Goal: Check status: Check status

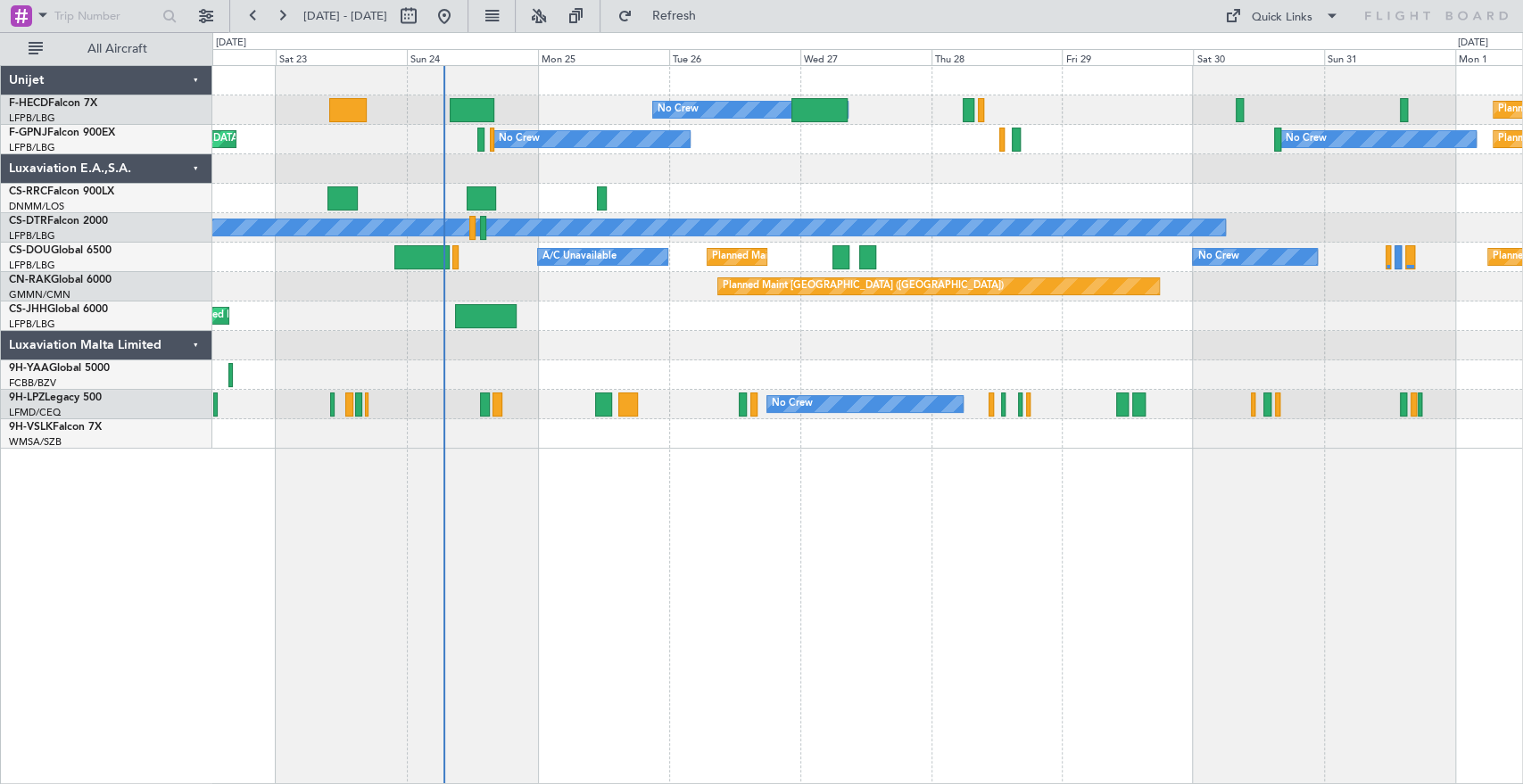
click at [676, 179] on div at bounding box center [867, 169] width 1310 height 30
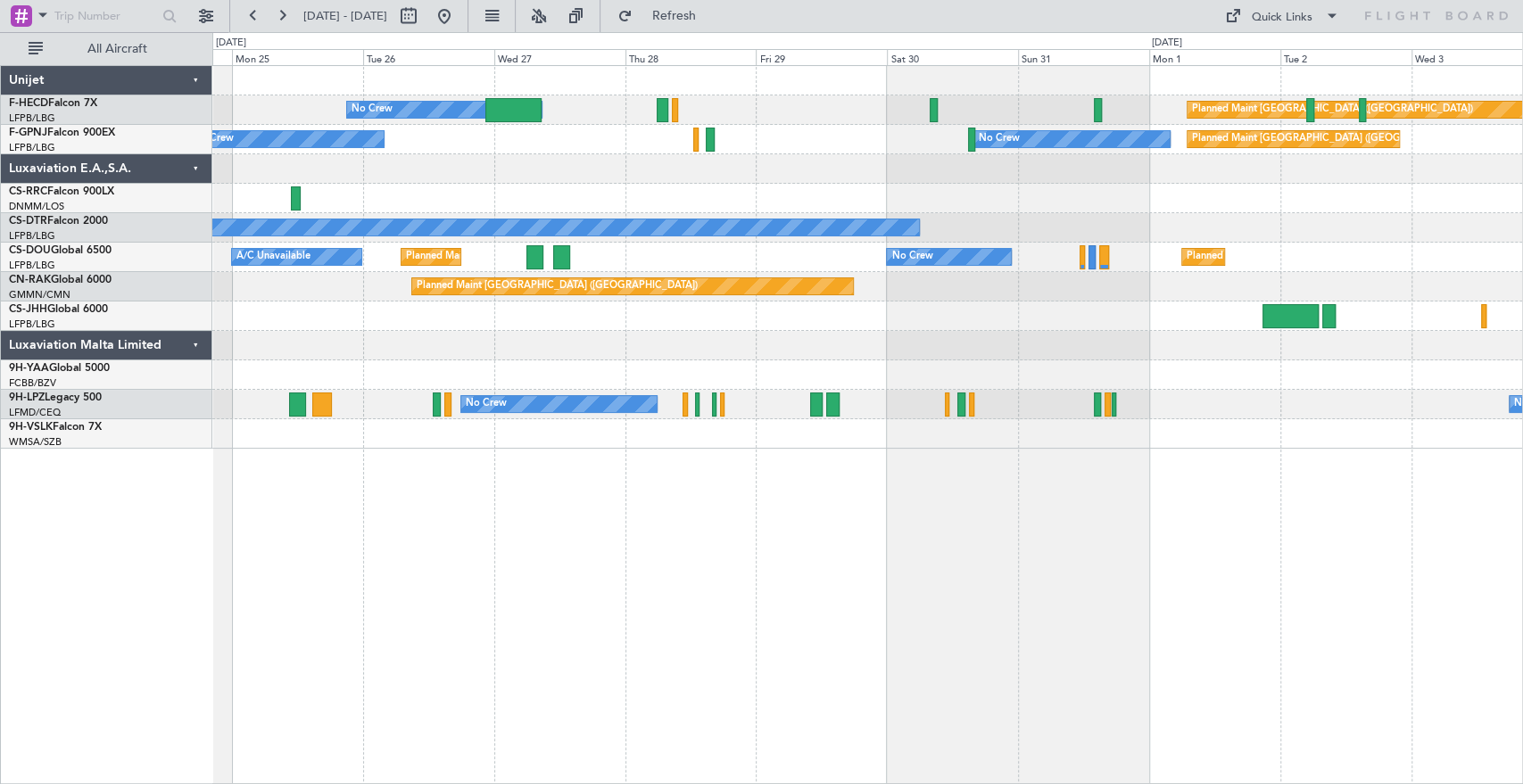
click at [677, 268] on div "No Crew Planned Maint [GEOGRAPHIC_DATA] ([GEOGRAPHIC_DATA]) Planned Maint [GEOG…" at bounding box center [867, 257] width 1310 height 383
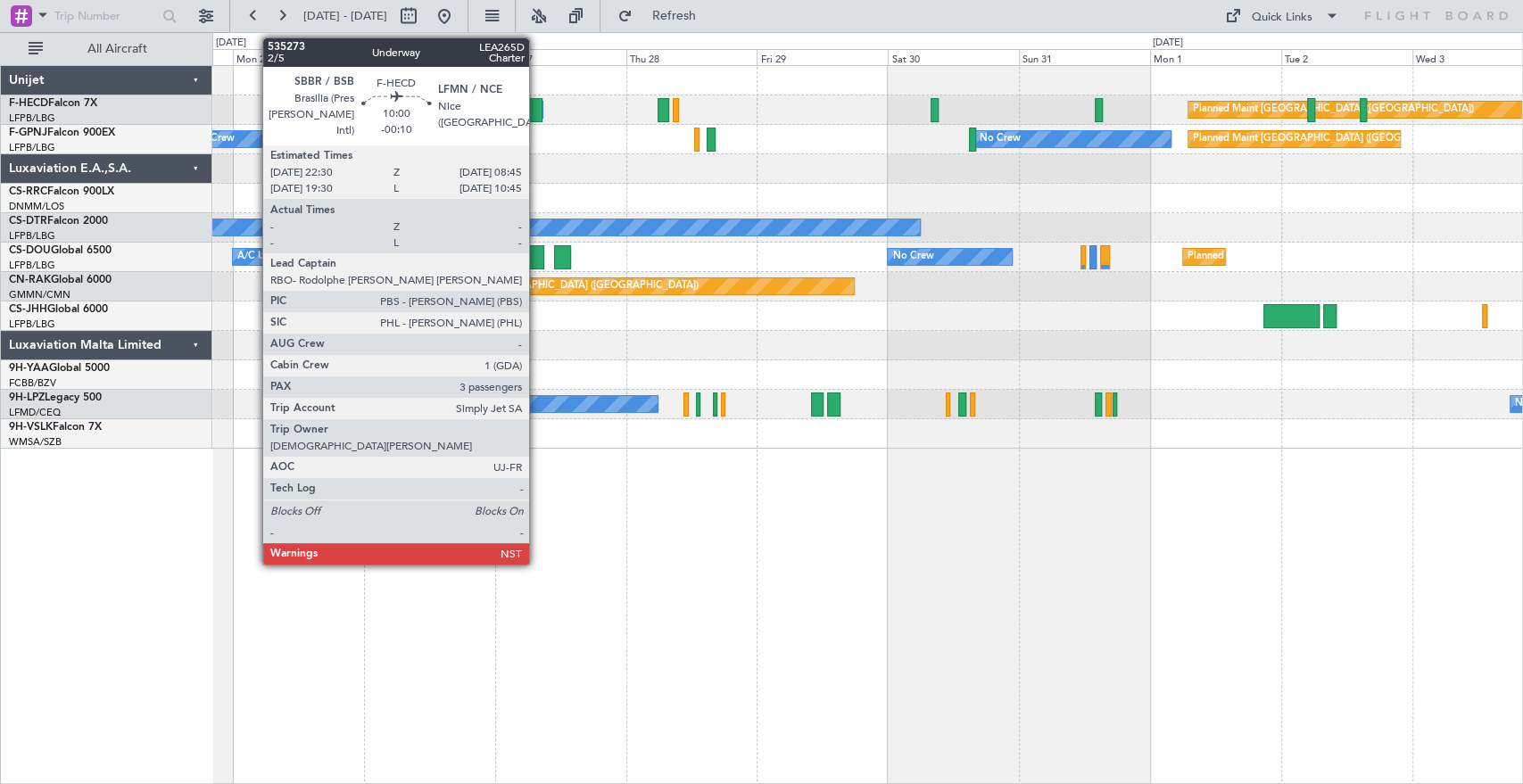
click at [537, 115] on div at bounding box center [514, 110] width 56 height 24
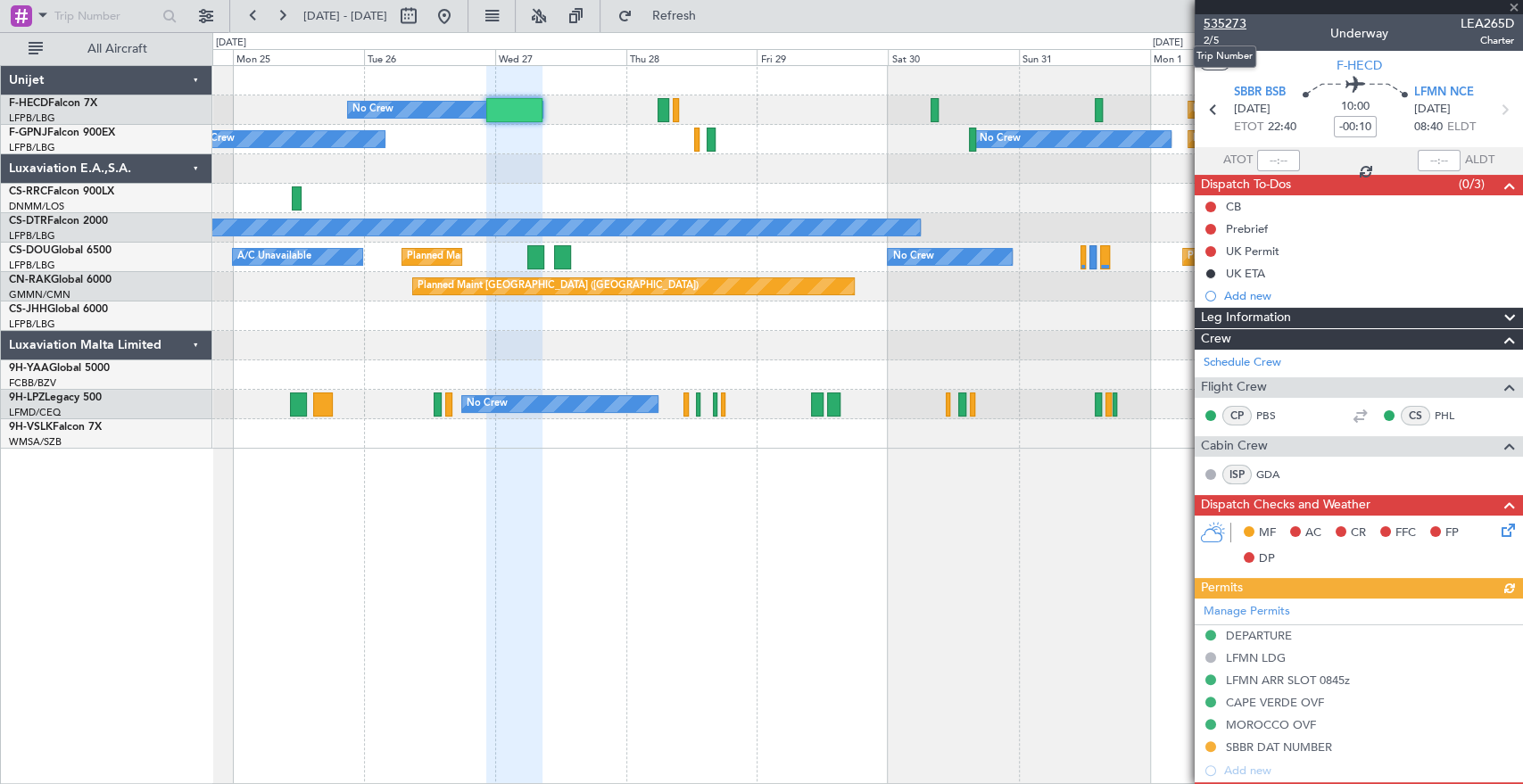
click at [1237, 20] on span "535273" at bounding box center [1225, 24] width 43 height 19
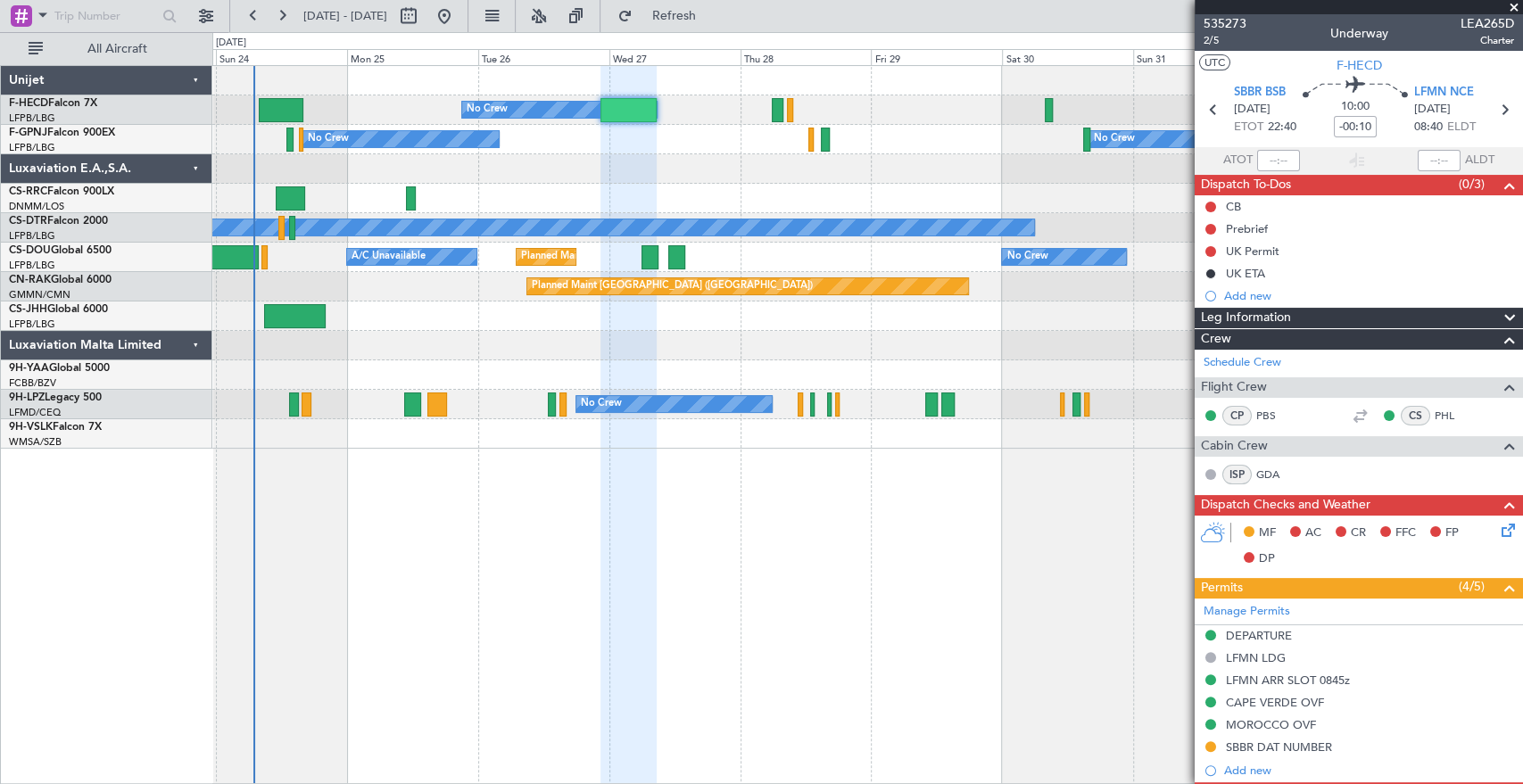
click at [745, 208] on div "Planned Maint [GEOGRAPHIC_DATA] ([GEOGRAPHIC_DATA]) No Crew Planned Maint [GEOG…" at bounding box center [867, 257] width 1310 height 383
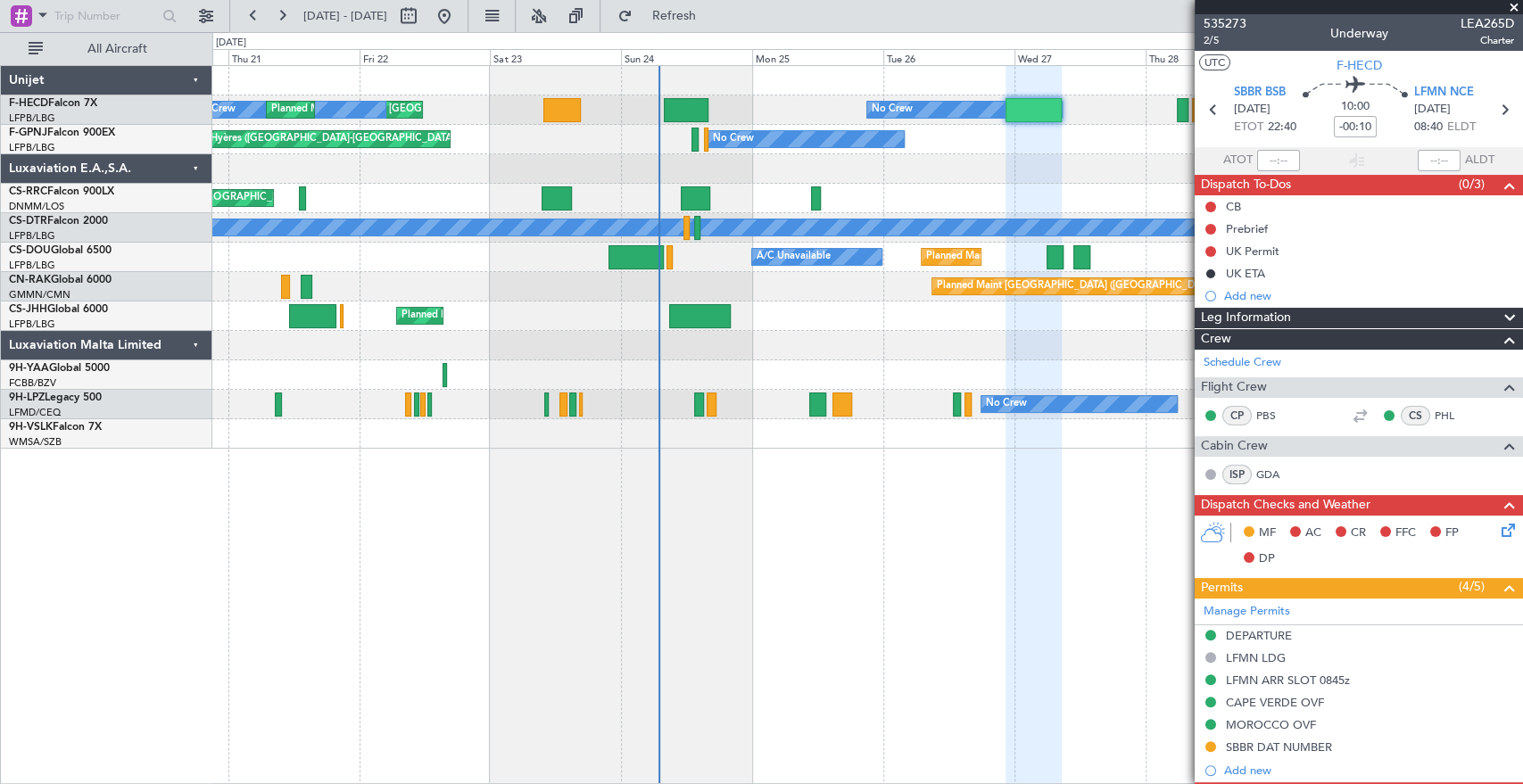
click at [905, 58] on div "No Crew Planned Maint [GEOGRAPHIC_DATA] ([GEOGRAPHIC_DATA]) No Crew Planned Mai…" at bounding box center [762, 408] width 1523 height 752
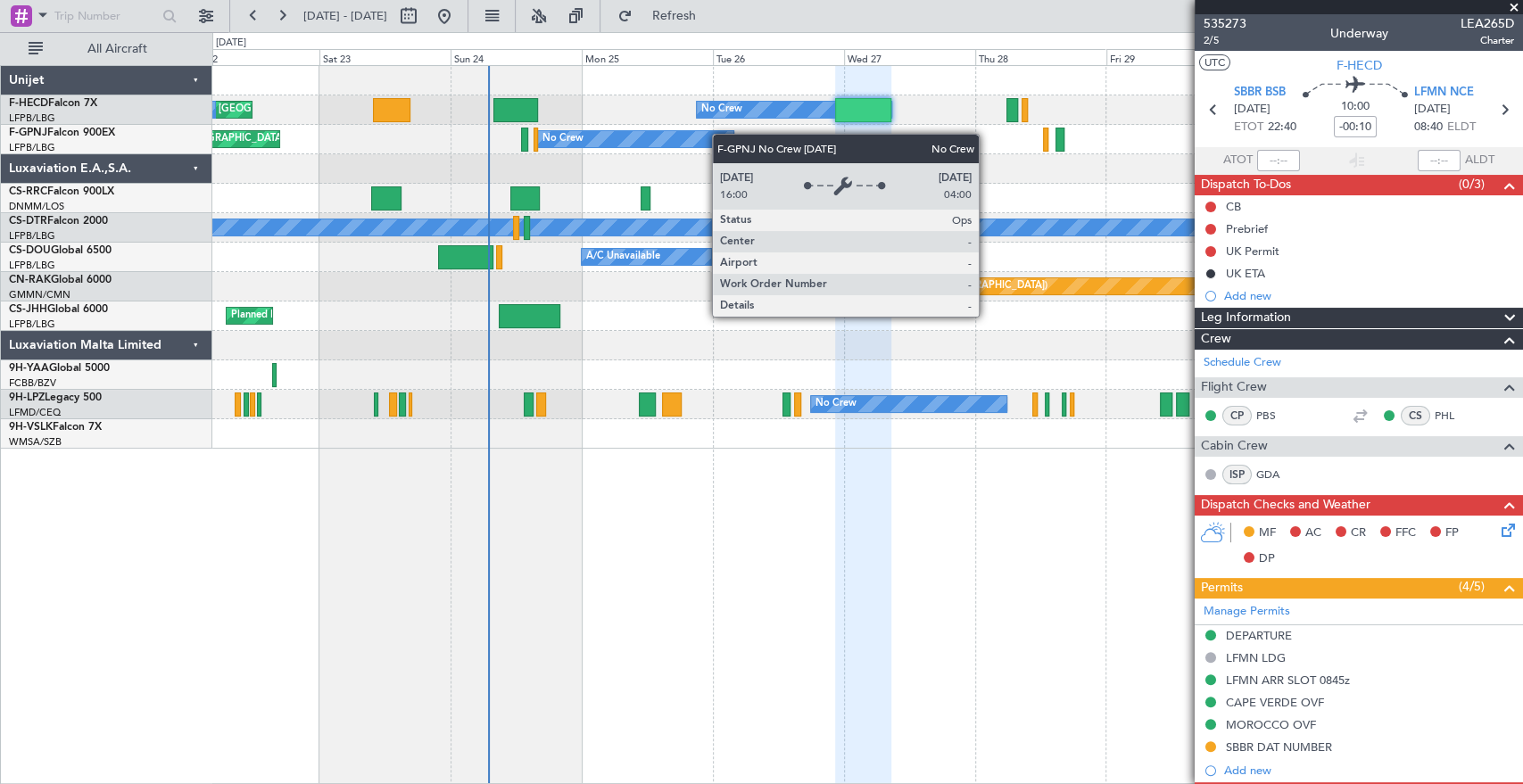
click at [688, 145] on div "No Crew Planned Maint [GEOGRAPHIC_DATA] ([GEOGRAPHIC_DATA]) No Crew Planned Mai…" at bounding box center [867, 257] width 1310 height 383
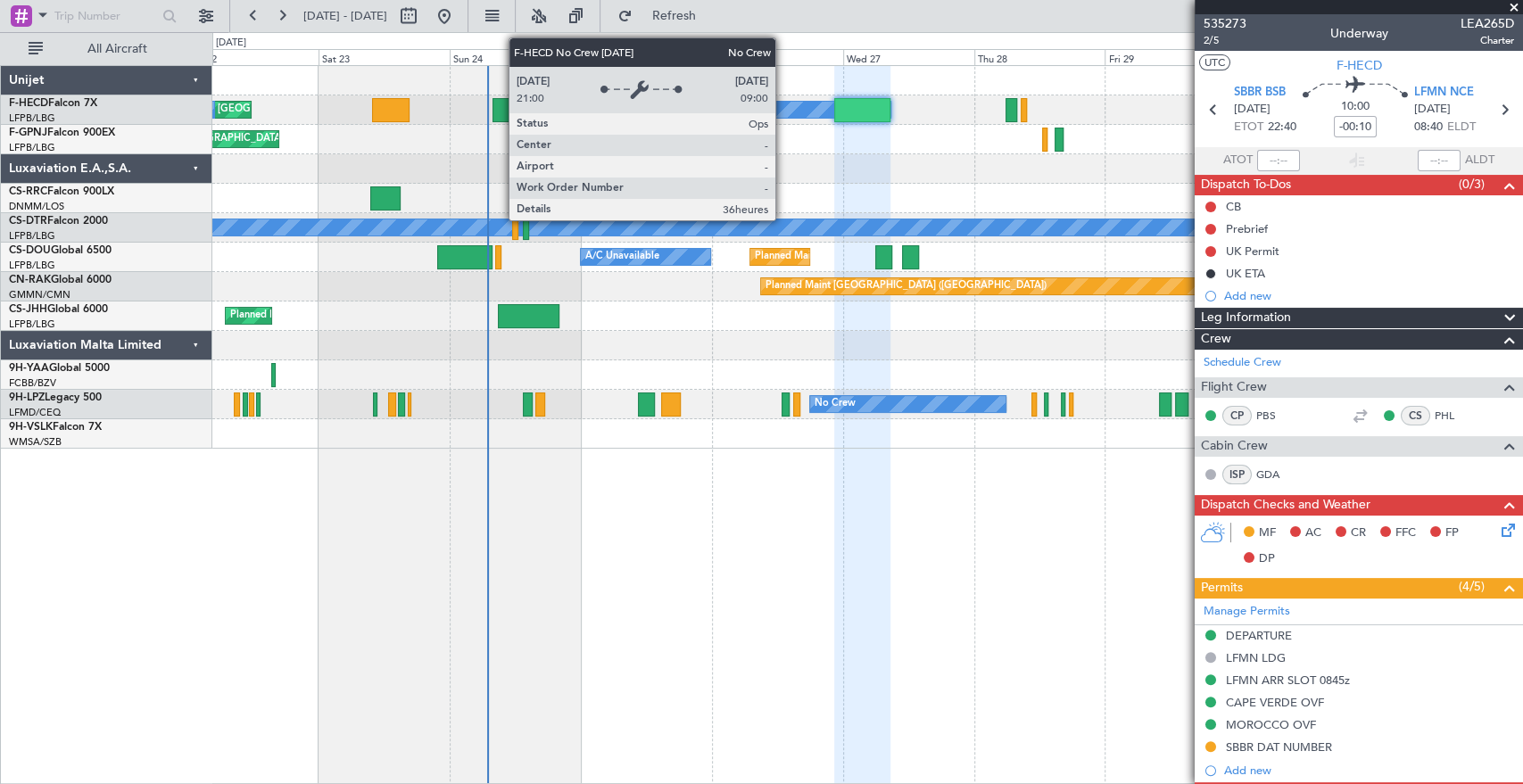
click at [485, 22] on fb-flight-board "[DATE] - [DATE] Refresh Quick Links All Aircraft No Crew Planned Maint [GEOGRAP…" at bounding box center [762, 398] width 1523 height 771
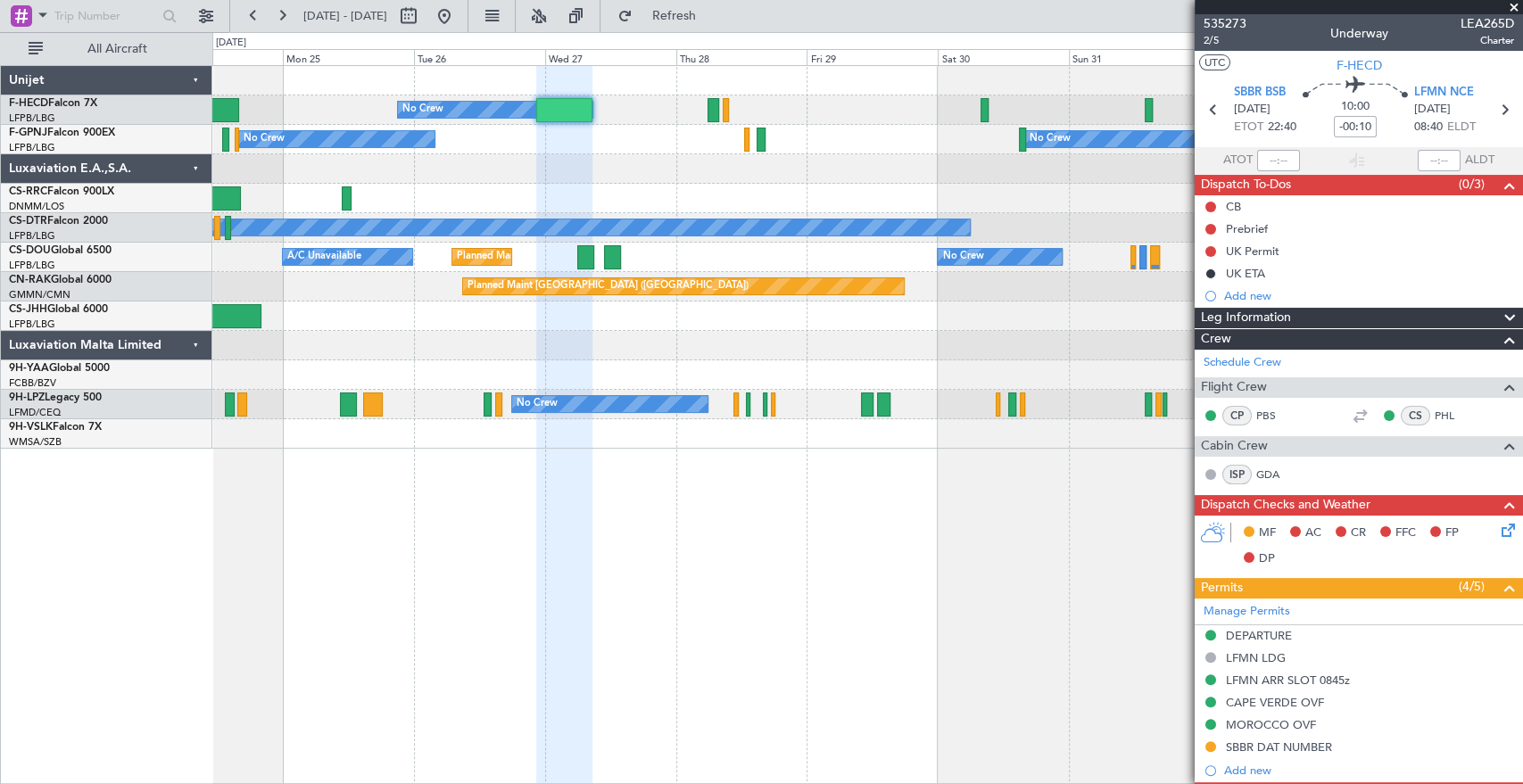
drag, startPoint x: 485, startPoint y: 22, endPoint x: 371, endPoint y: 37, distance: 115.0
click at [371, 37] on fb-flight-board "[DATE] - [DATE] Refresh Quick Links All Aircraft No Crew Planned Maint [GEOGRAP…" at bounding box center [762, 398] width 1523 height 771
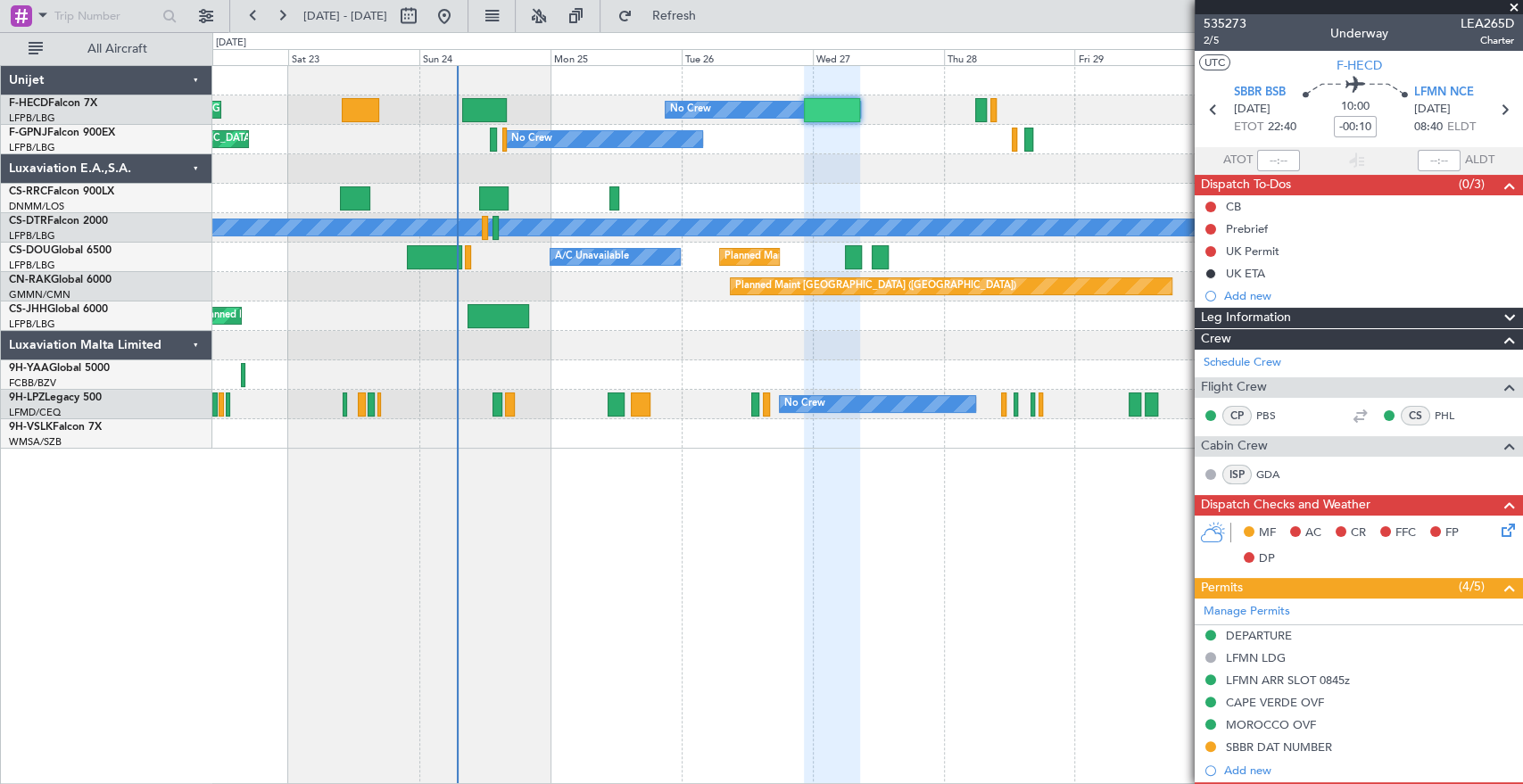
click at [633, 91] on div "No Crew Planned Maint [GEOGRAPHIC_DATA] ([GEOGRAPHIC_DATA]) Planned Maint [GEOG…" at bounding box center [867, 257] width 1310 height 383
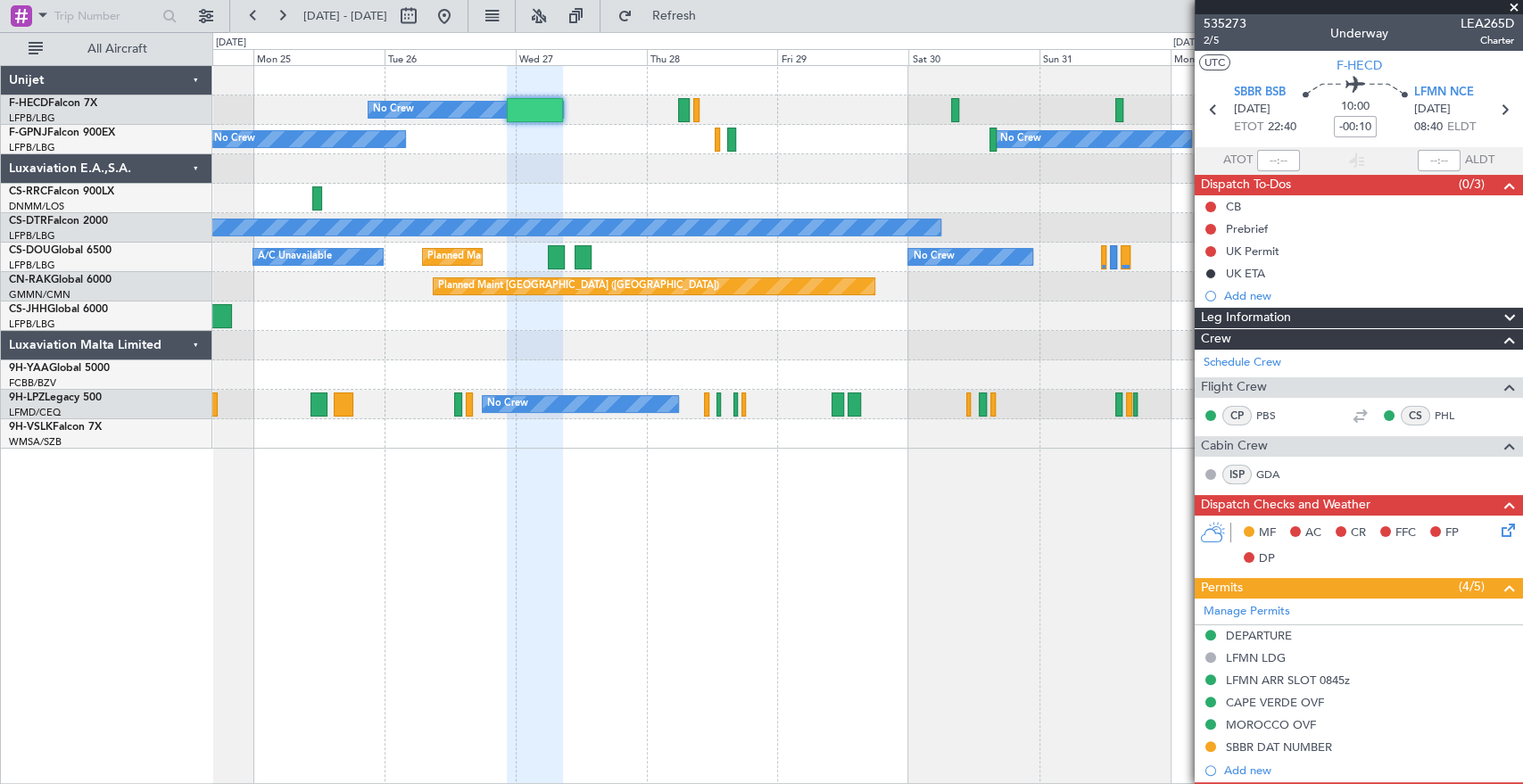
click at [806, 141] on div "No Crew Planned Maint [GEOGRAPHIC_DATA] ([GEOGRAPHIC_DATA]) Planned Maint [GEOG…" at bounding box center [867, 257] width 1310 height 383
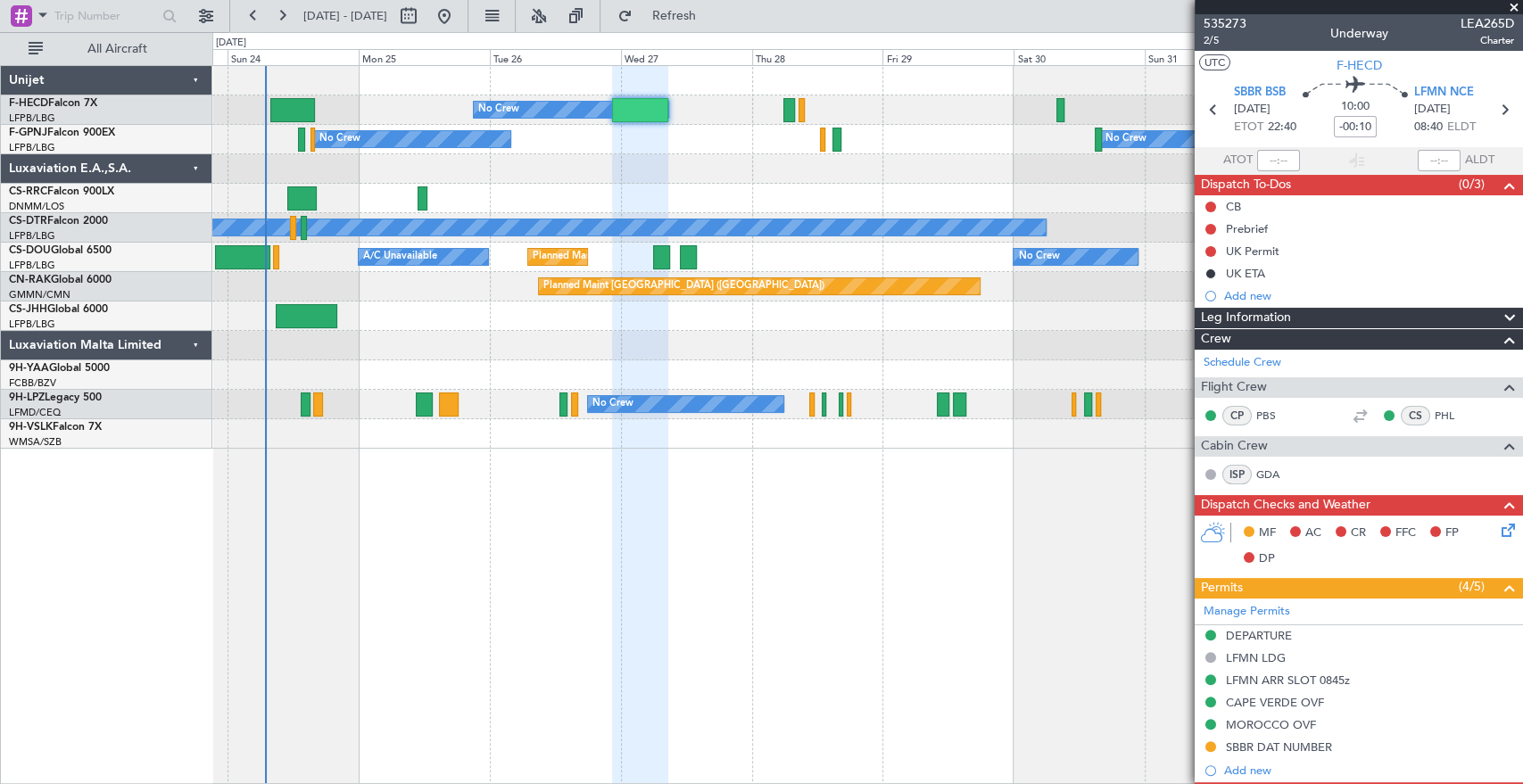
click at [949, 97] on div "No Crew Planned Maint [GEOGRAPHIC_DATA] ([GEOGRAPHIC_DATA]) Planned Maint [GEOG…" at bounding box center [867, 110] width 1310 height 30
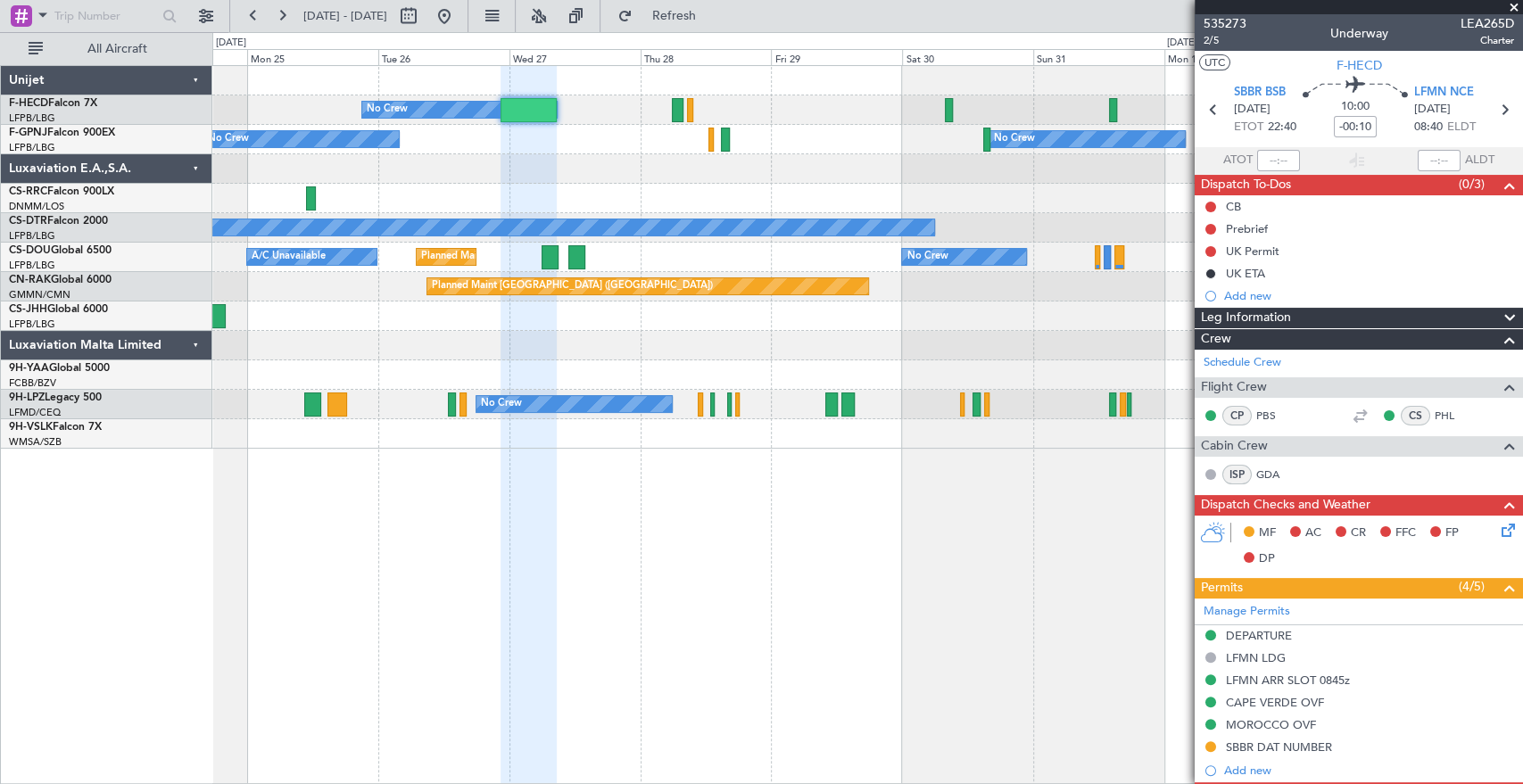
click at [851, 143] on div "No Crew Planned Maint [GEOGRAPHIC_DATA] ([GEOGRAPHIC_DATA]) Planned Maint [GEOG…" at bounding box center [867, 257] width 1310 height 383
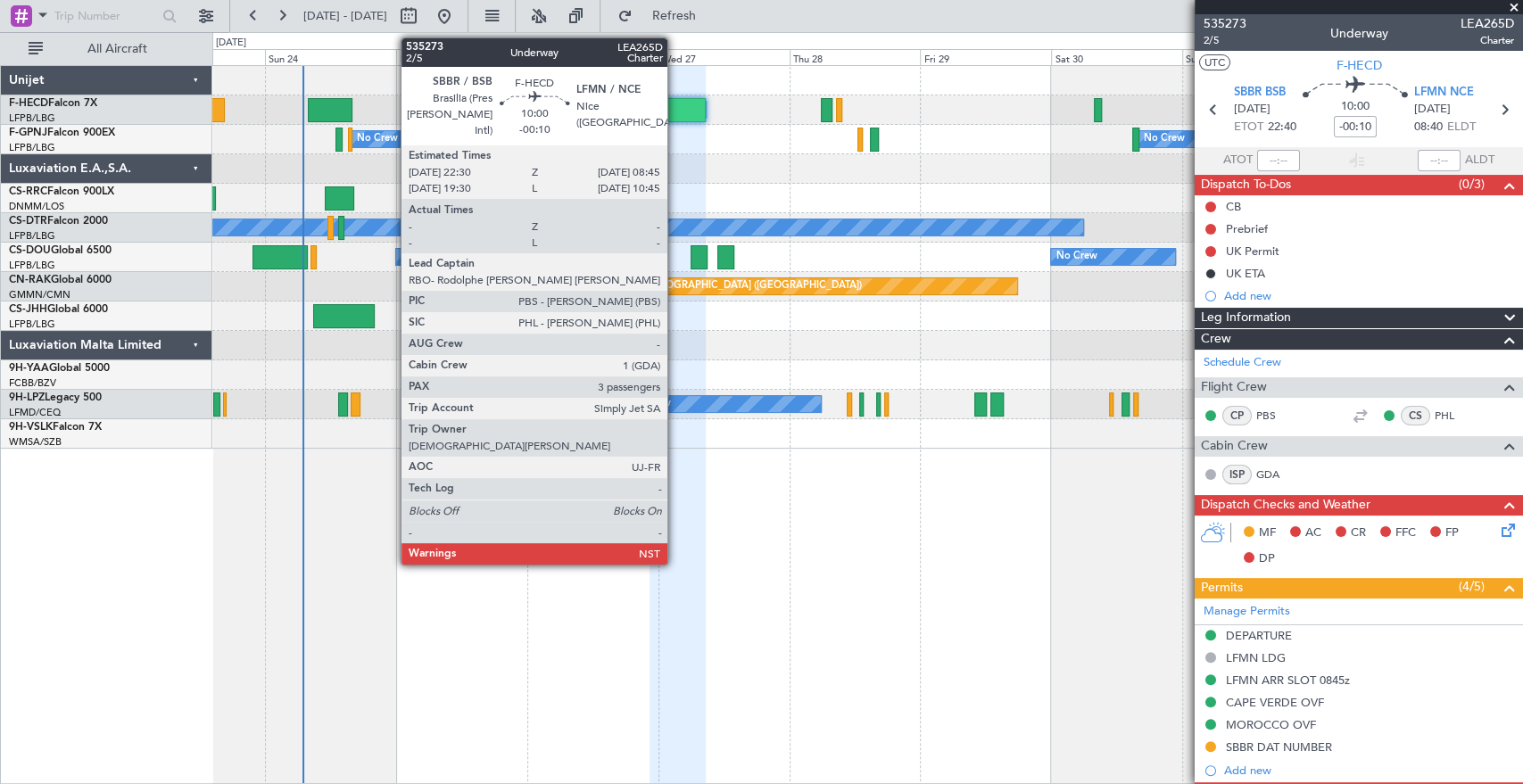
click at [676, 105] on div at bounding box center [677, 110] width 56 height 24
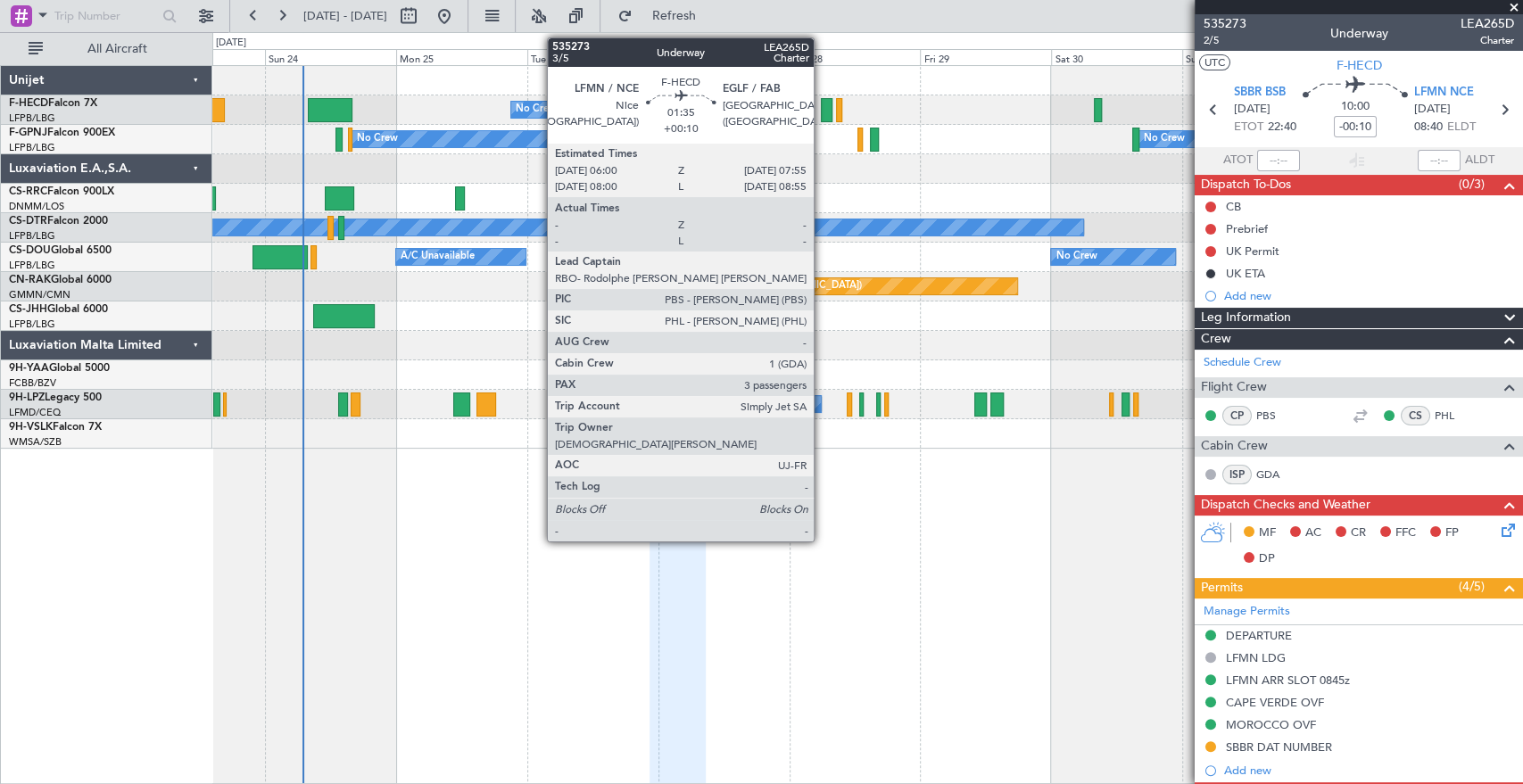
click at [822, 113] on div at bounding box center [826, 110] width 11 height 24
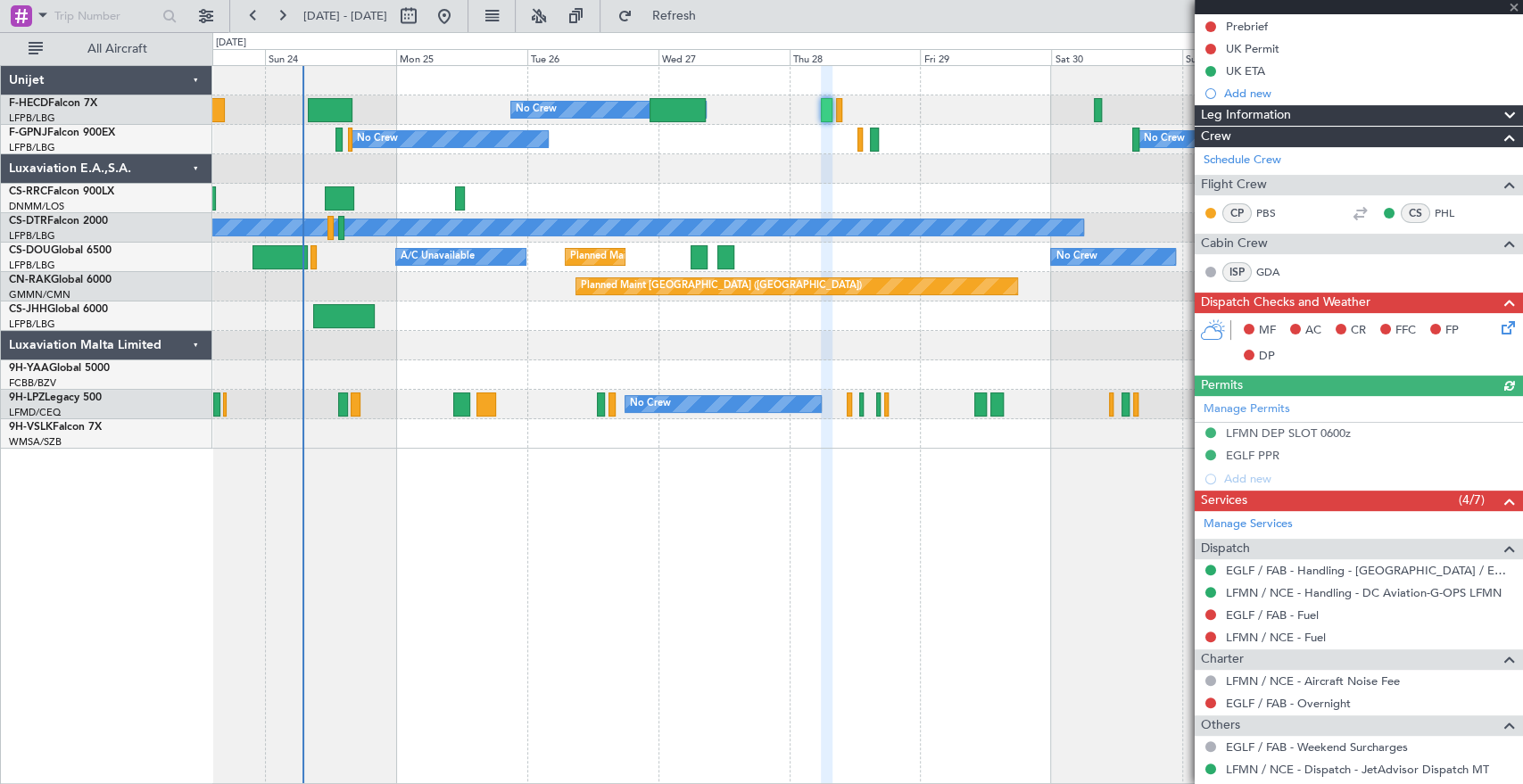
scroll to position [131, 0]
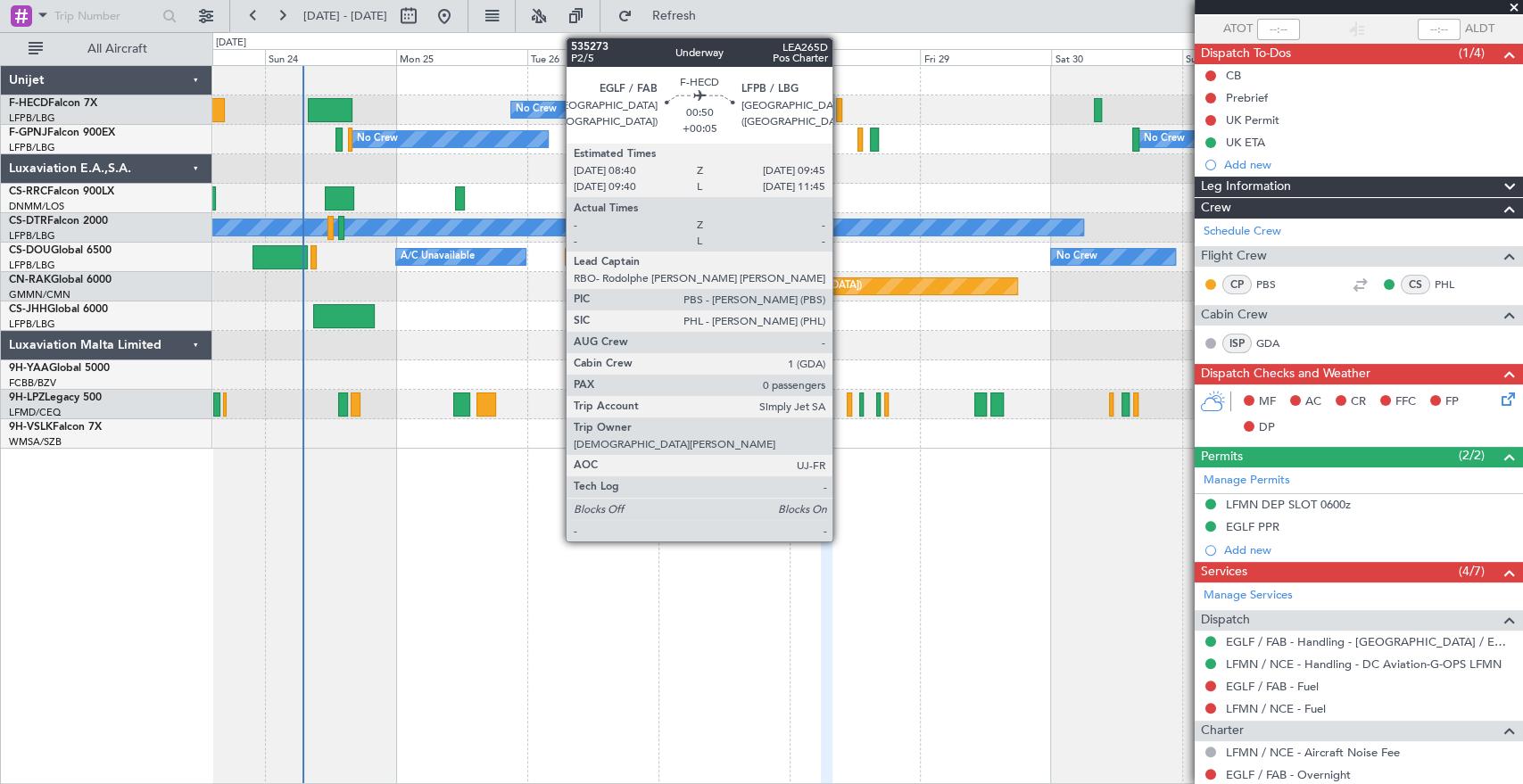
click at [841, 105] on div at bounding box center [839, 110] width 7 height 24
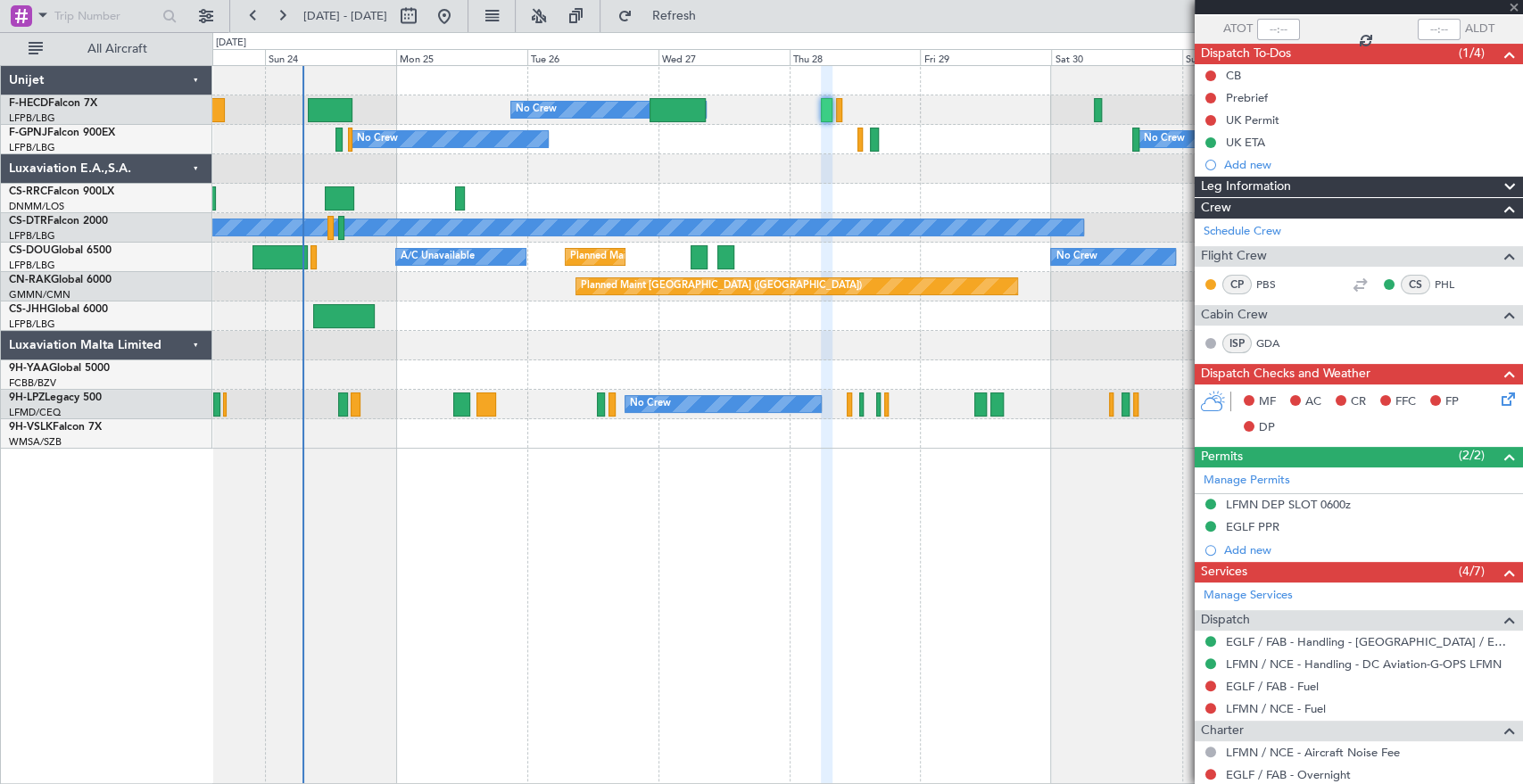
type input "+00:05"
type input "0"
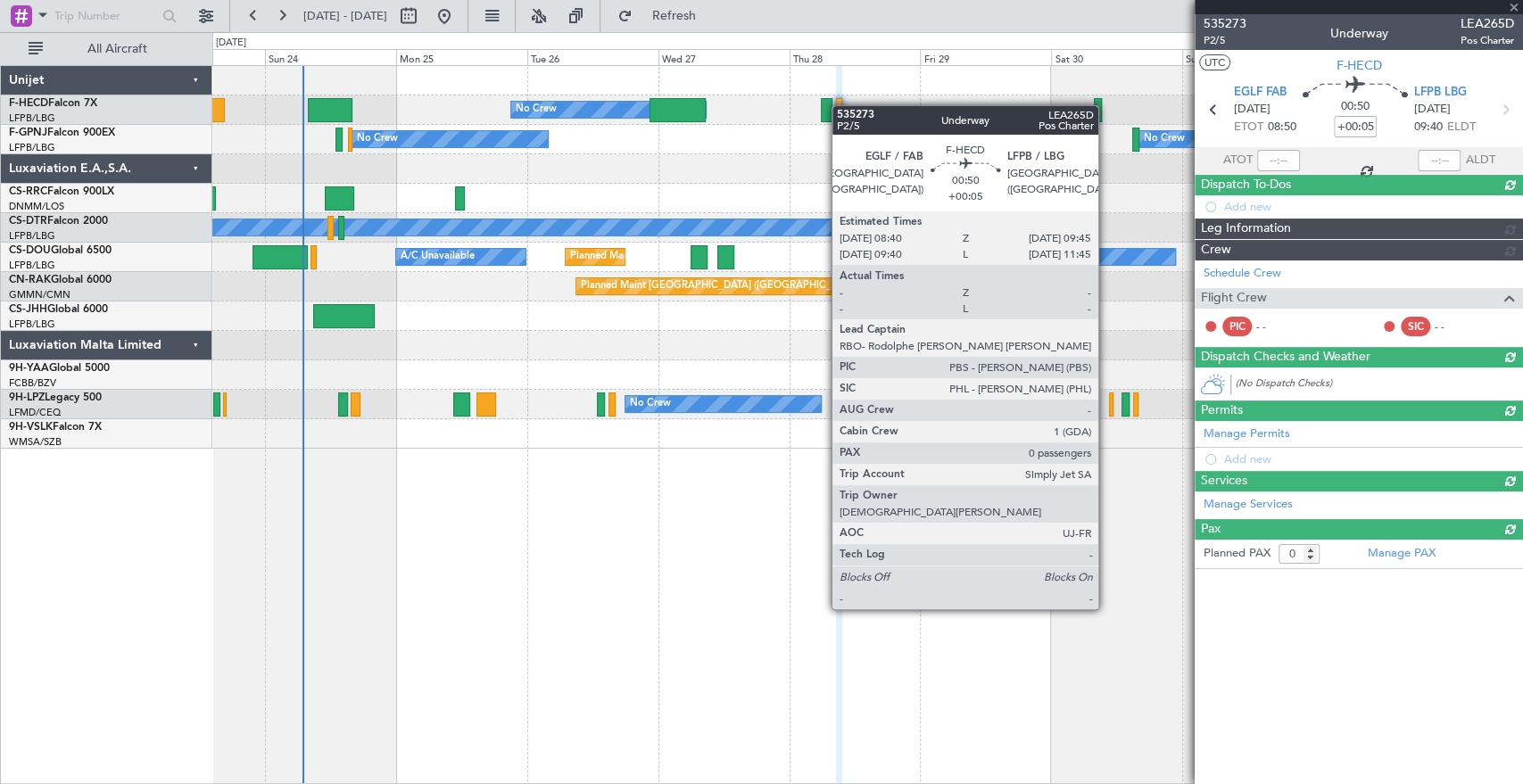
scroll to position [0, 0]
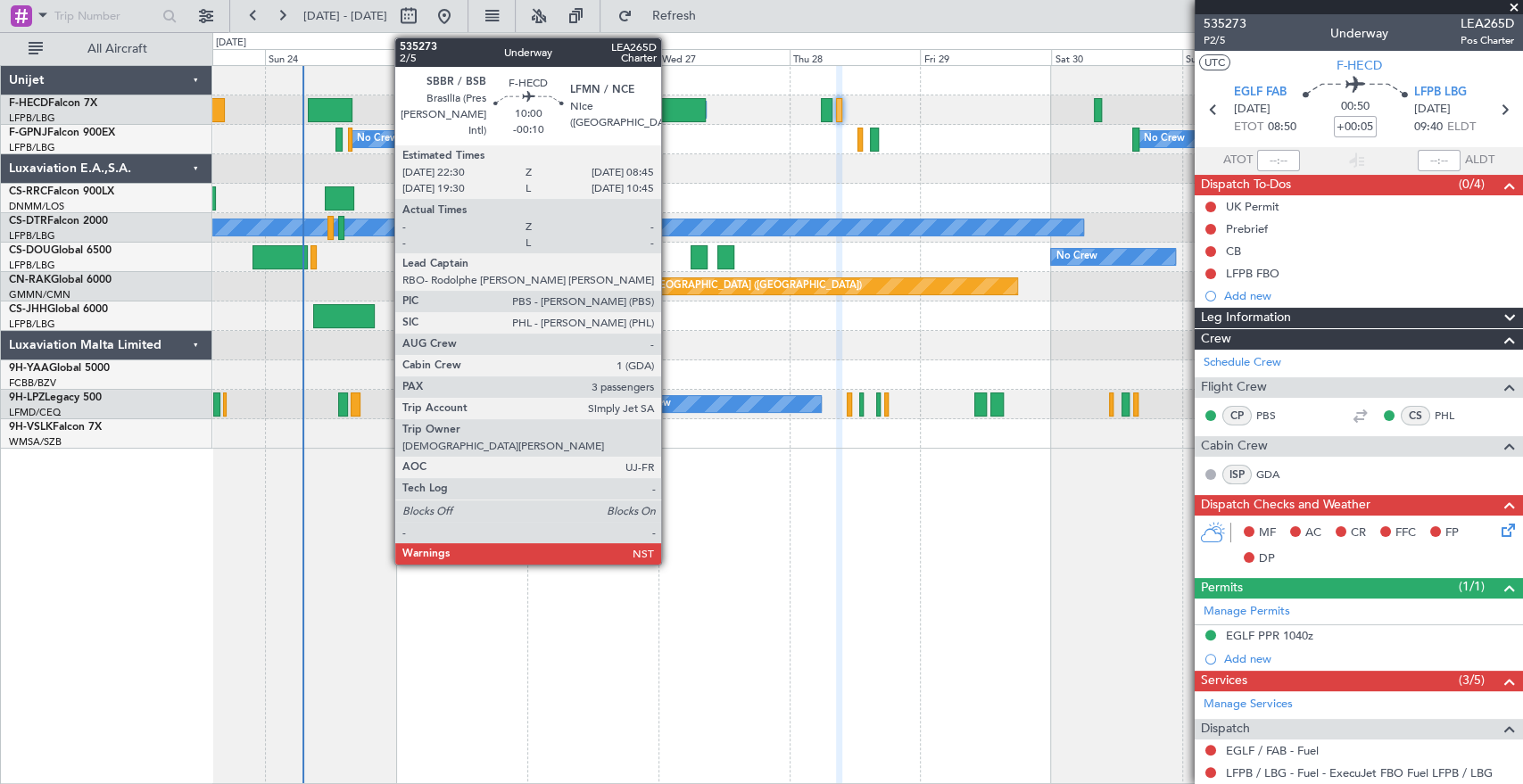
click at [669, 111] on div at bounding box center [677, 110] width 56 height 24
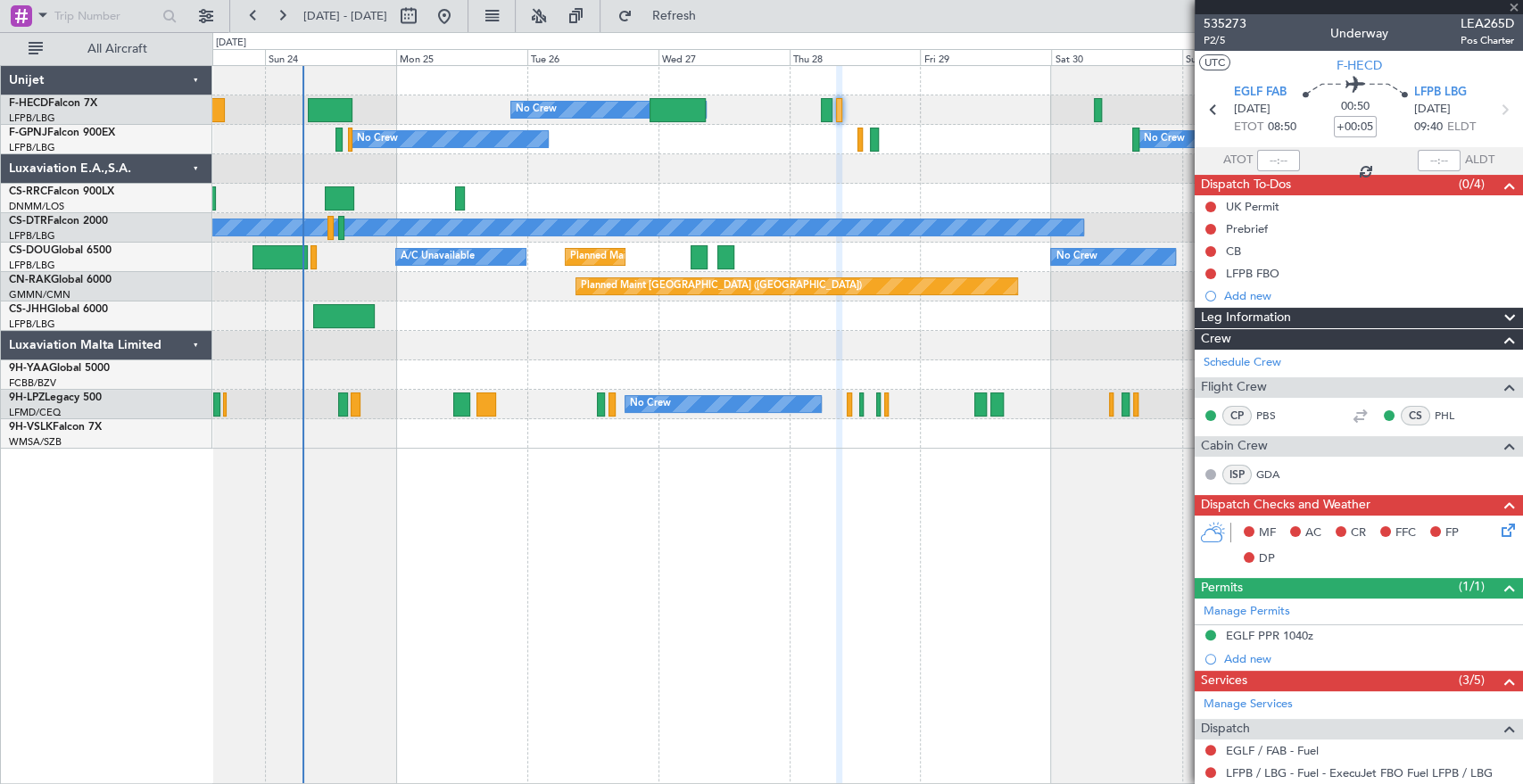
type input "-00:10"
type input "3"
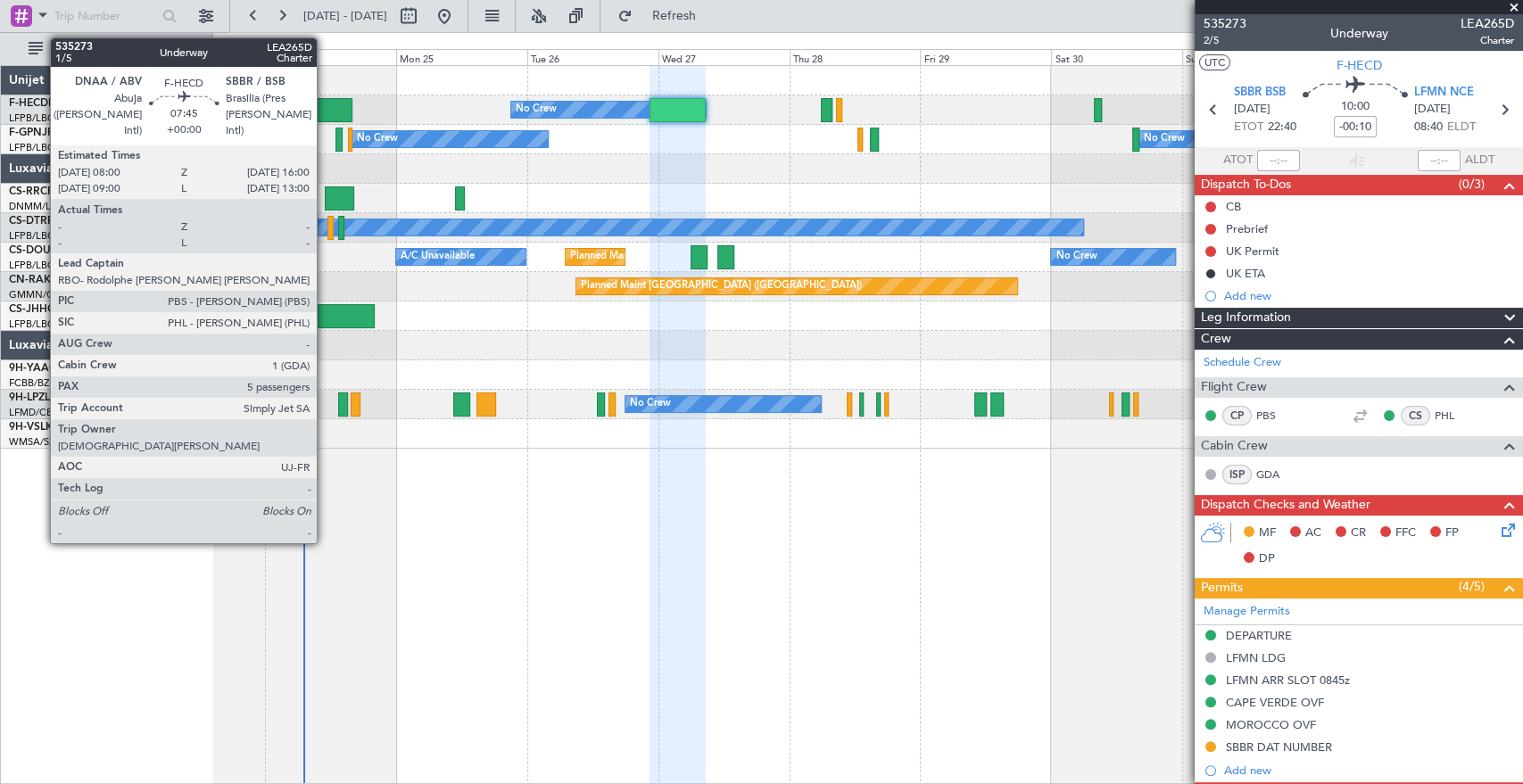
click at [326, 104] on div at bounding box center [330, 110] width 44 height 24
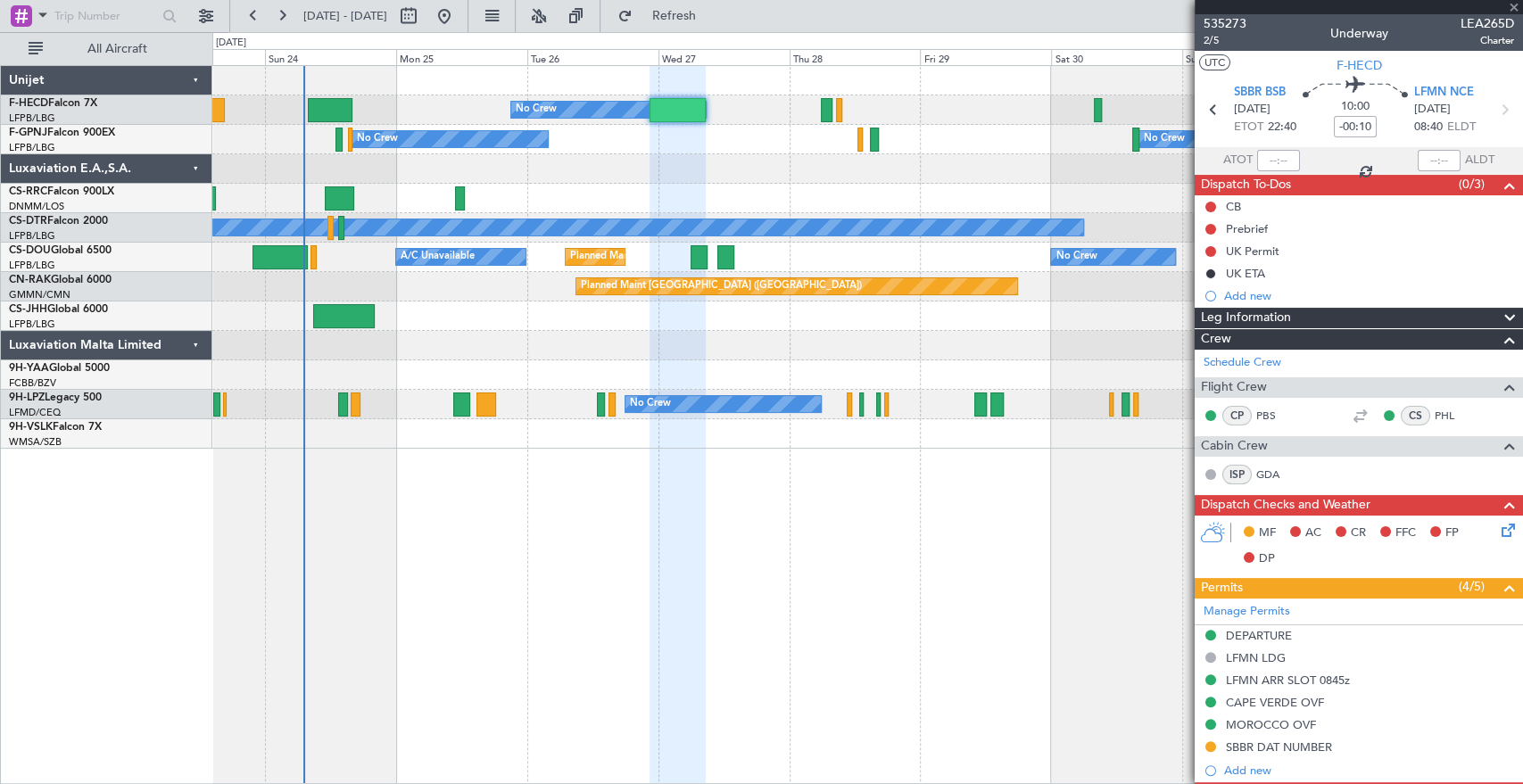
type input "5"
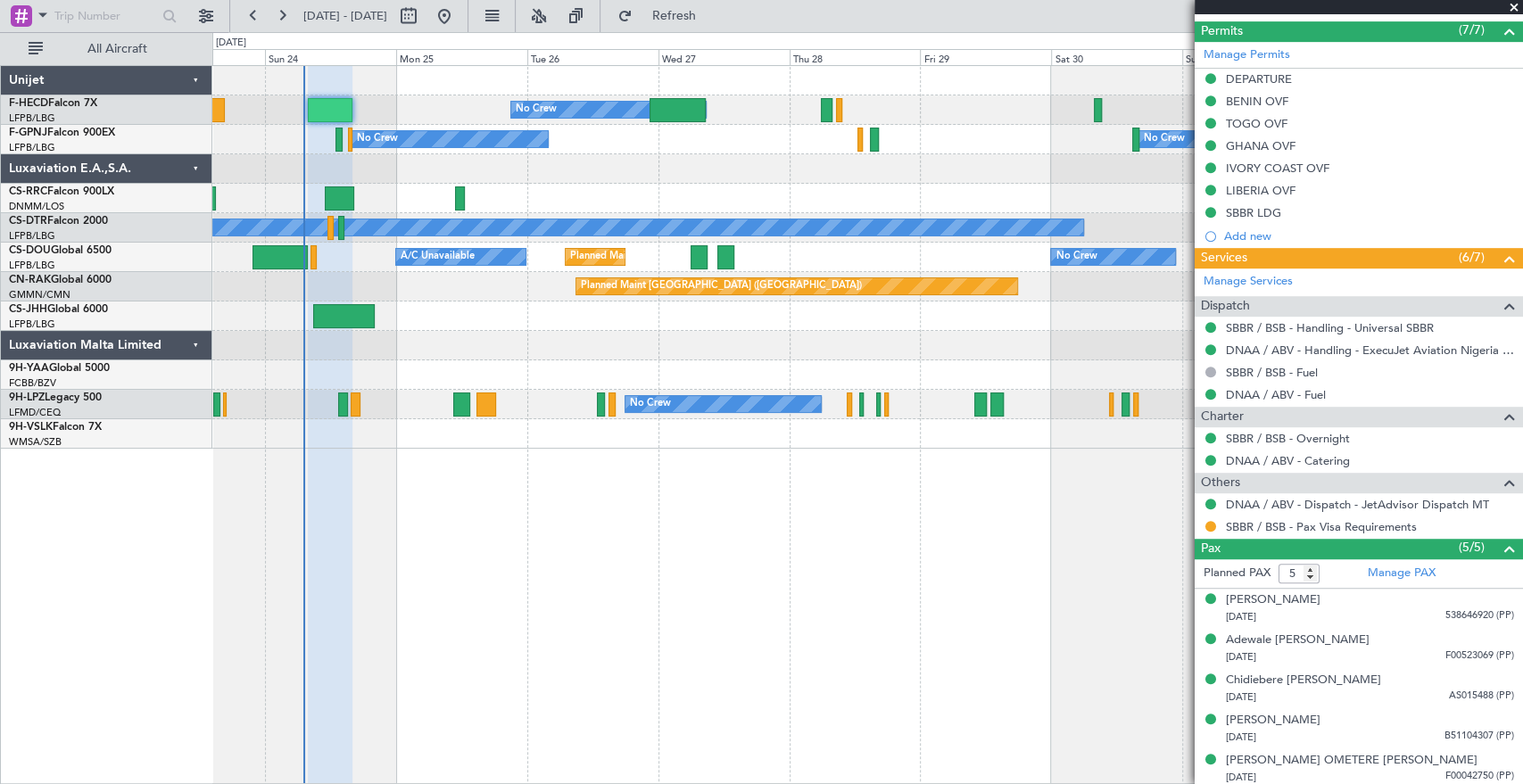
scroll to position [537, 0]
